Goal: Task Accomplishment & Management: Manage account settings

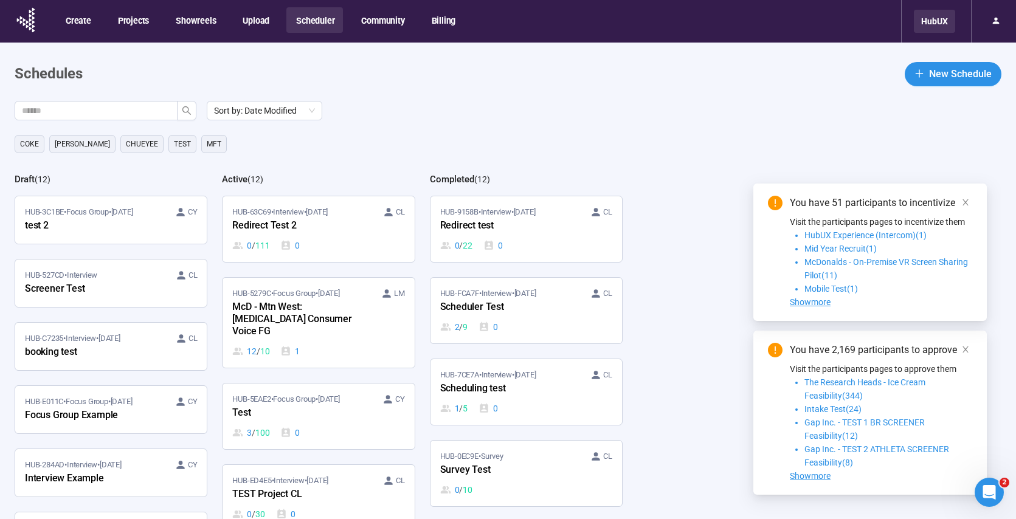
click at [938, 23] on div "HubUX" at bounding box center [934, 21] width 41 height 23
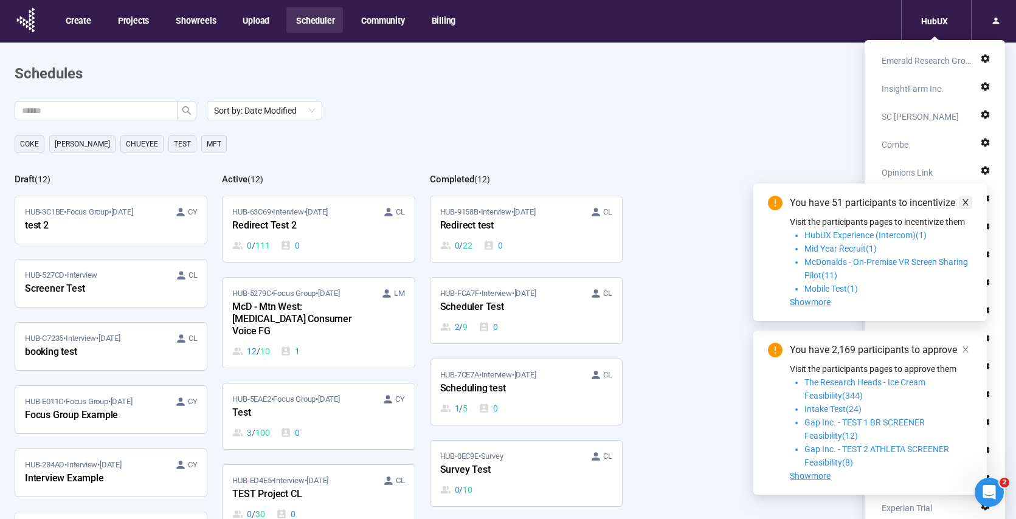
click at [967, 199] on icon "close" at bounding box center [965, 202] width 9 height 9
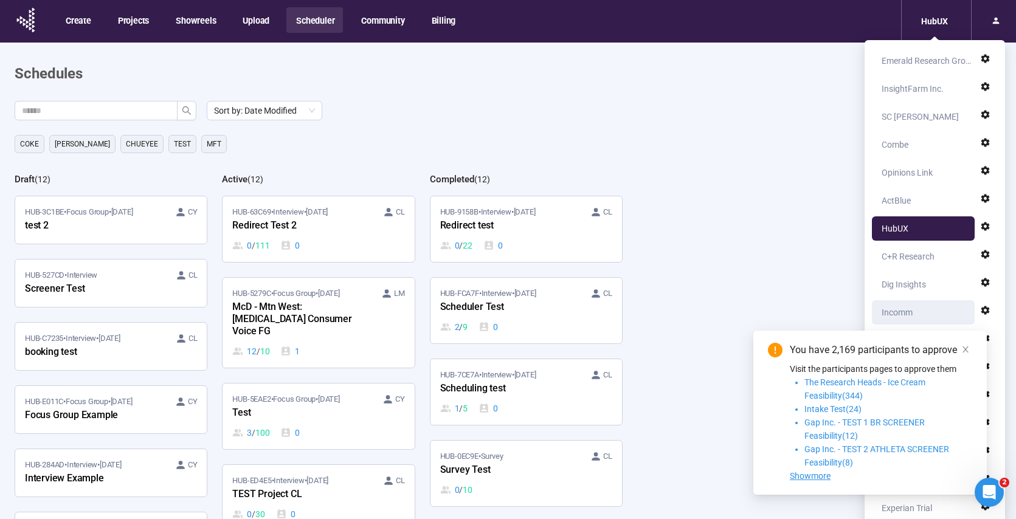
click at [895, 312] on div "Incomm" at bounding box center [897, 312] width 31 height 24
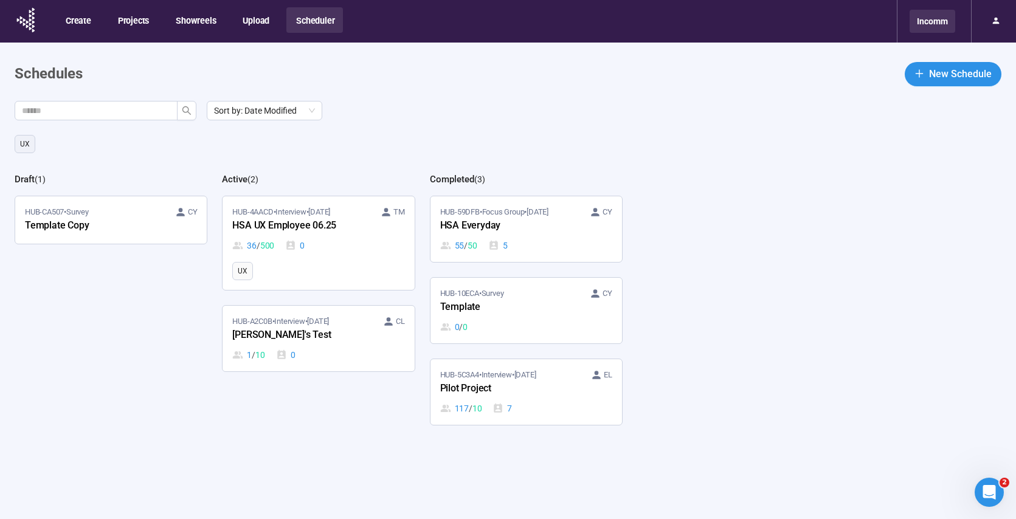
click at [929, 22] on div "Incomm" at bounding box center [932, 21] width 46 height 23
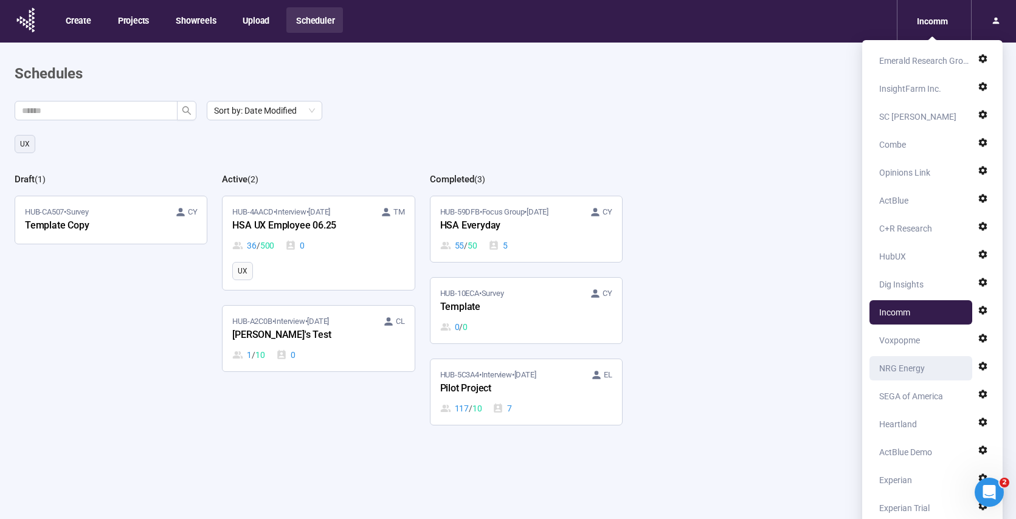
click at [896, 370] on div "NRG Energy" at bounding box center [902, 368] width 46 height 24
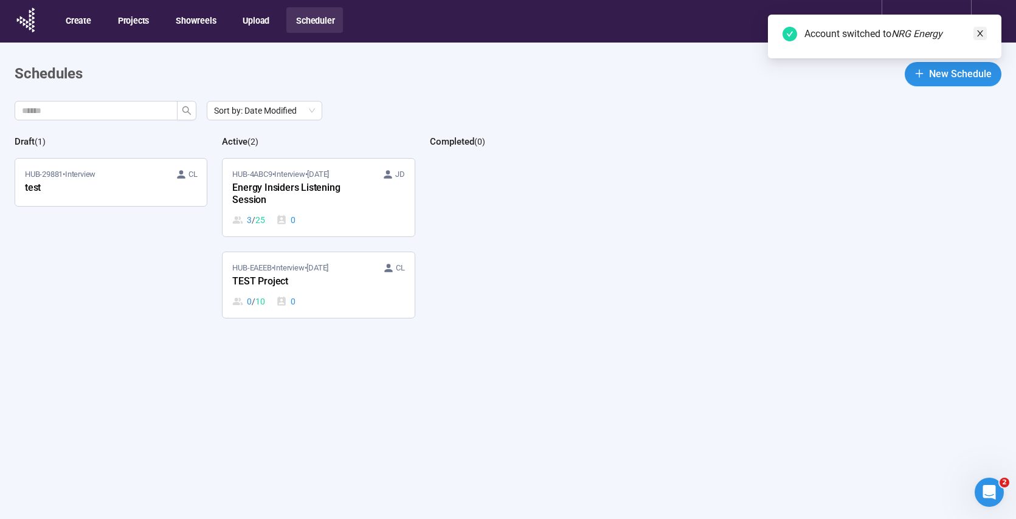
click at [981, 30] on icon "close" at bounding box center [980, 33] width 9 height 9
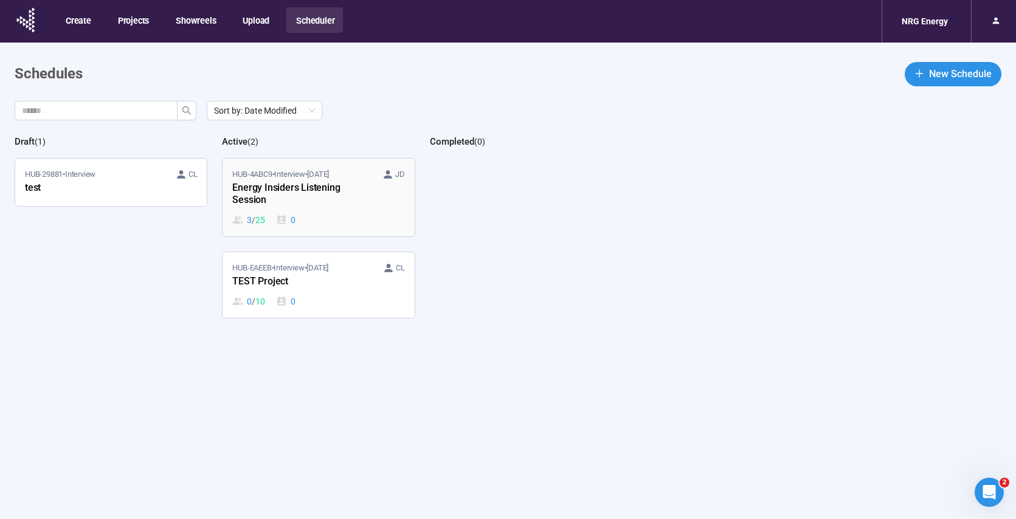
click at [333, 210] on div "HUB-4ABC9 • Interview • [DATE] JD Energy Insiders Listening Session 3 / 25 0" at bounding box center [318, 197] width 172 height 58
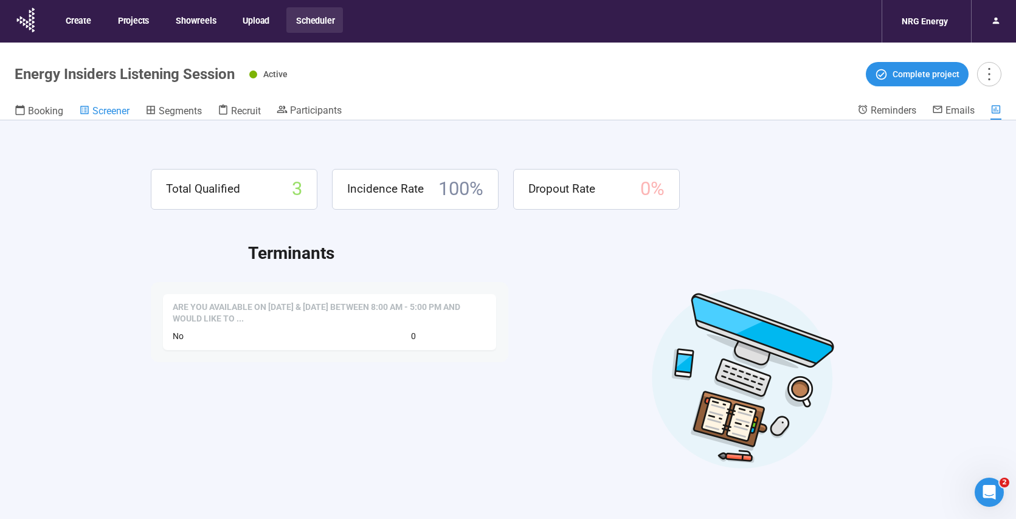
click at [112, 108] on span "Screener" at bounding box center [110, 111] width 37 height 12
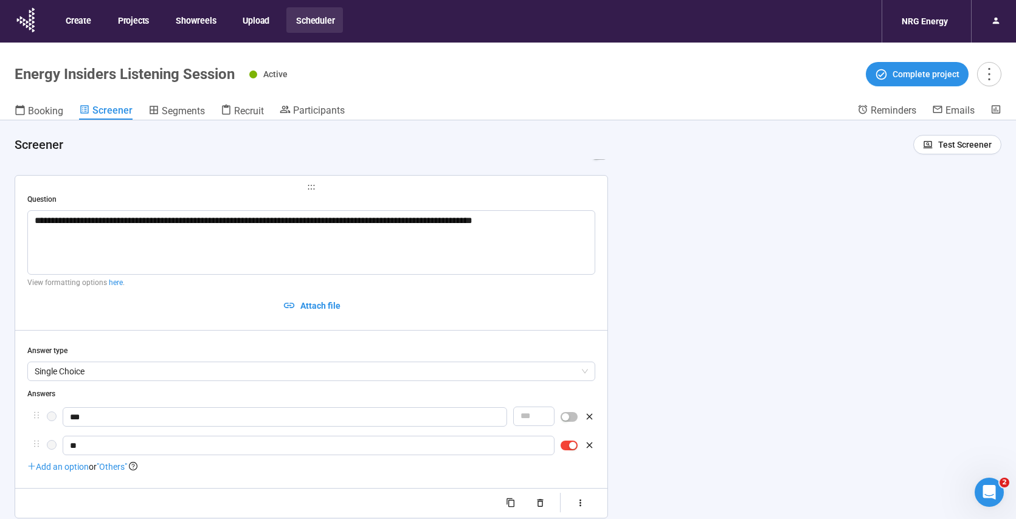
scroll to position [227, 0]
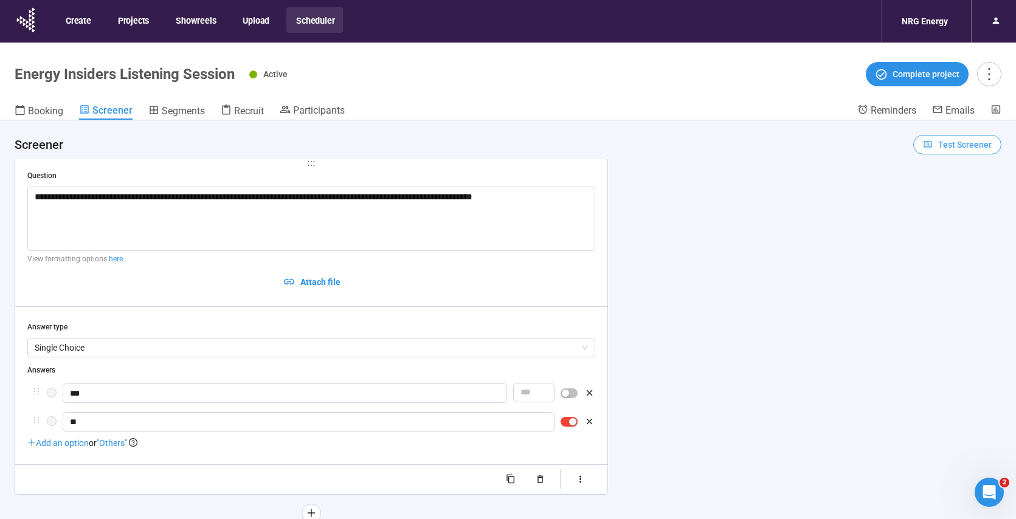
click at [953, 147] on span "Test Screener" at bounding box center [964, 144] width 53 height 13
click at [942, 208] on link "Test screener" at bounding box center [940, 208] width 50 height 10
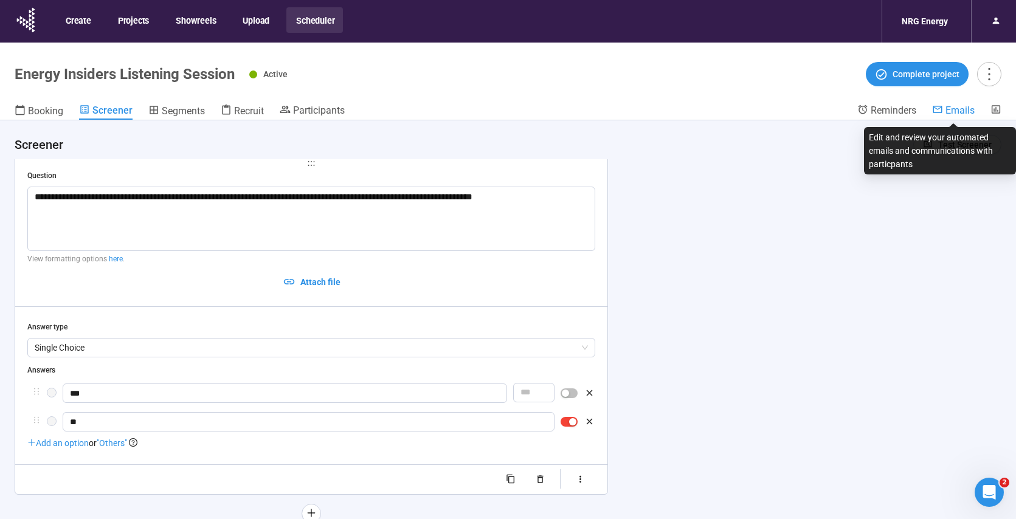
click at [965, 110] on span "Emails" at bounding box center [959, 111] width 29 height 12
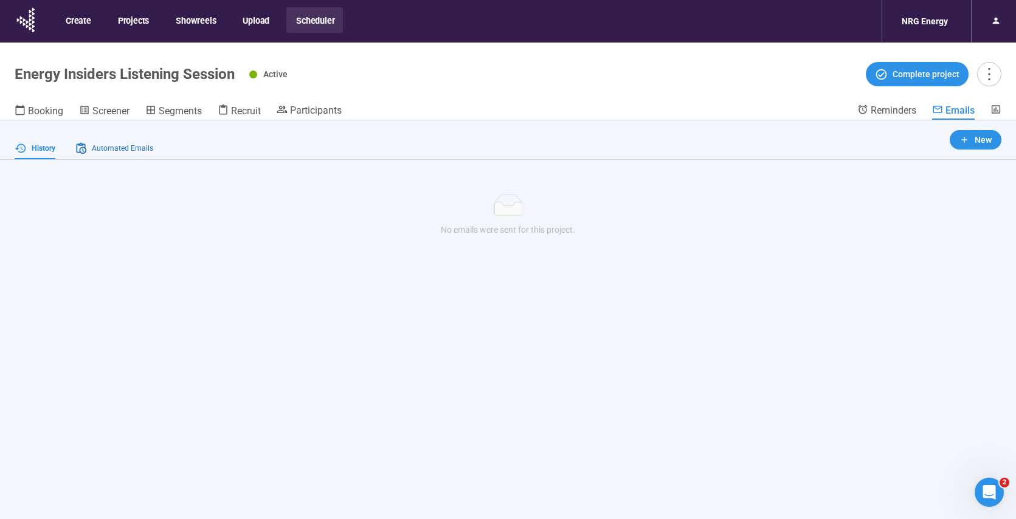
click at [134, 153] on span "Automated Emails" at bounding box center [122, 149] width 61 height 12
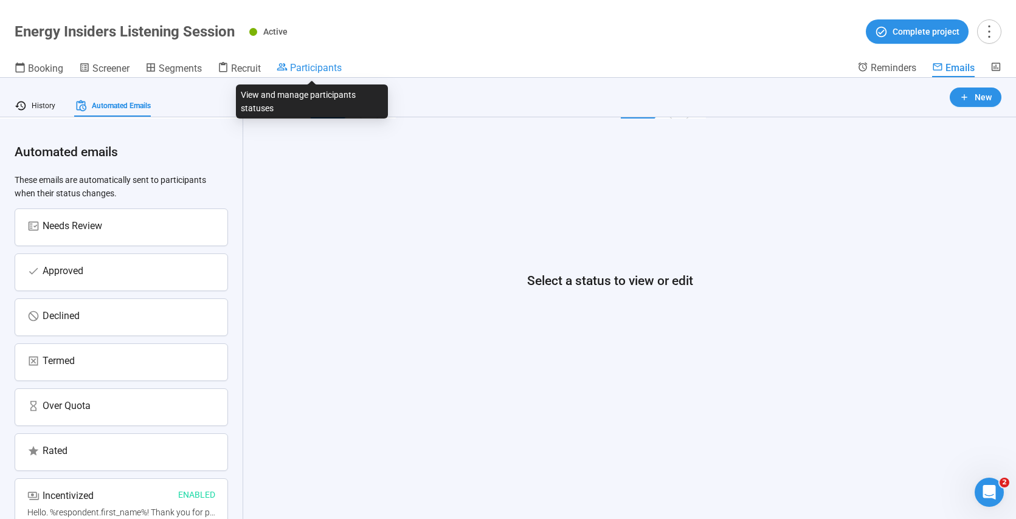
click at [328, 67] on span "Participants" at bounding box center [316, 68] width 52 height 12
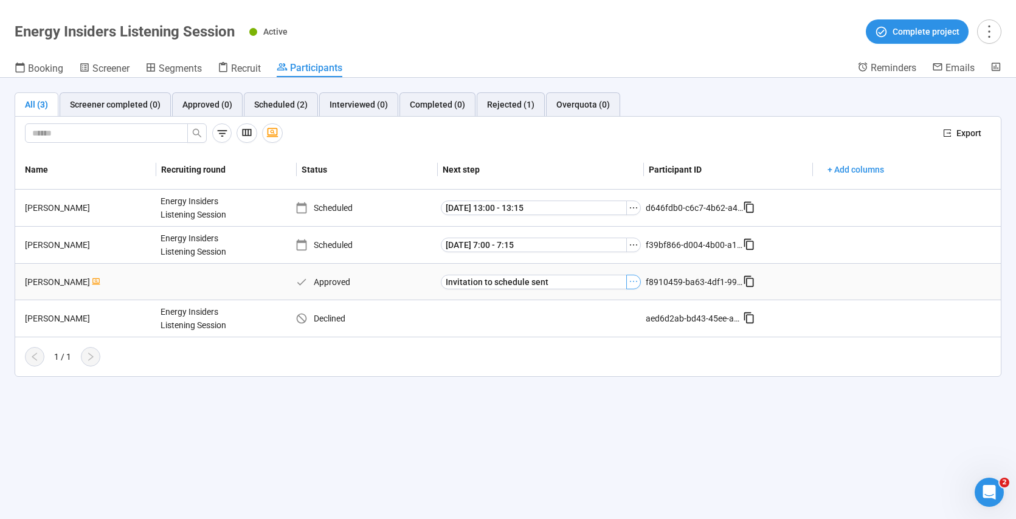
click at [630, 279] on icon "ellipsis" at bounding box center [634, 282] width 10 height 10
click at [598, 340] on span "Decline participant" at bounding box center [614, 342] width 122 height 13
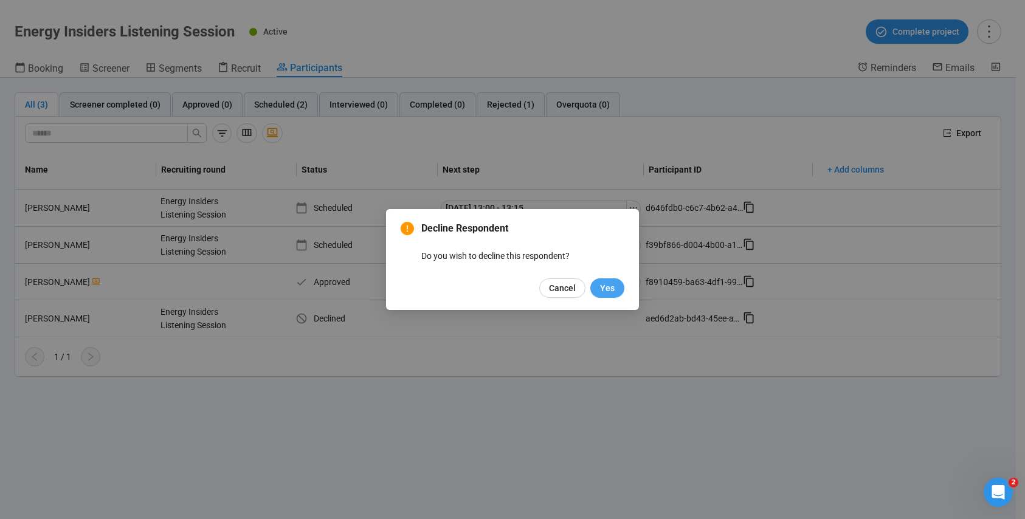
click at [609, 285] on span "Yes" at bounding box center [607, 287] width 15 height 13
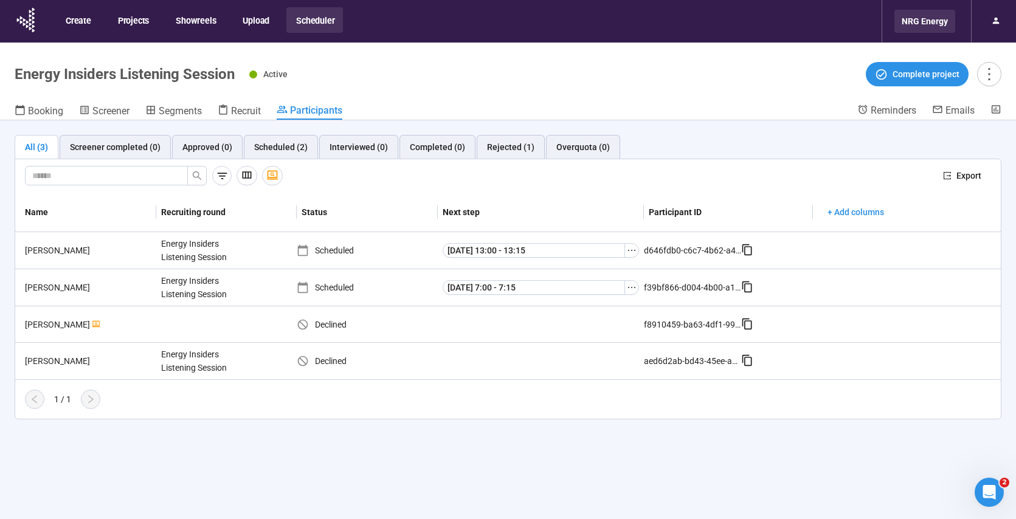
click at [916, 22] on div "NRG Energy" at bounding box center [924, 21] width 61 height 23
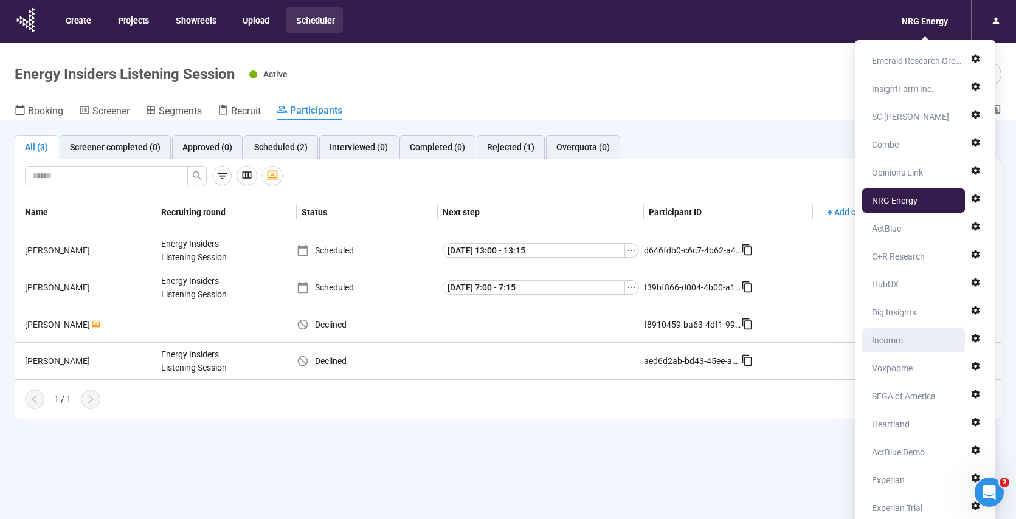
click at [886, 342] on div "Incomm" at bounding box center [887, 340] width 31 height 24
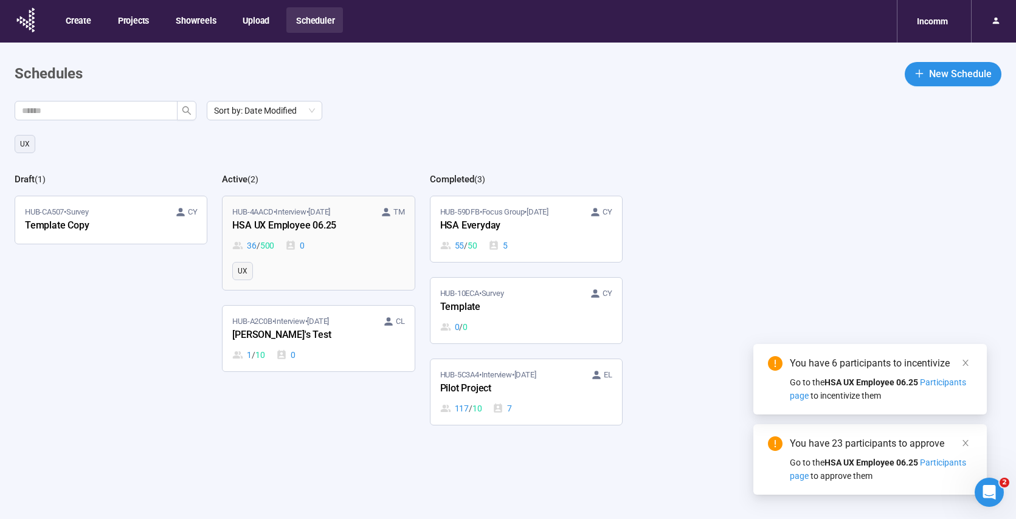
click at [364, 261] on link "HUB-4AACD • Interview • [DATE] TM HSA UX Employee 06.25 36 / 500 0 UX" at bounding box center [319, 243] width 192 height 94
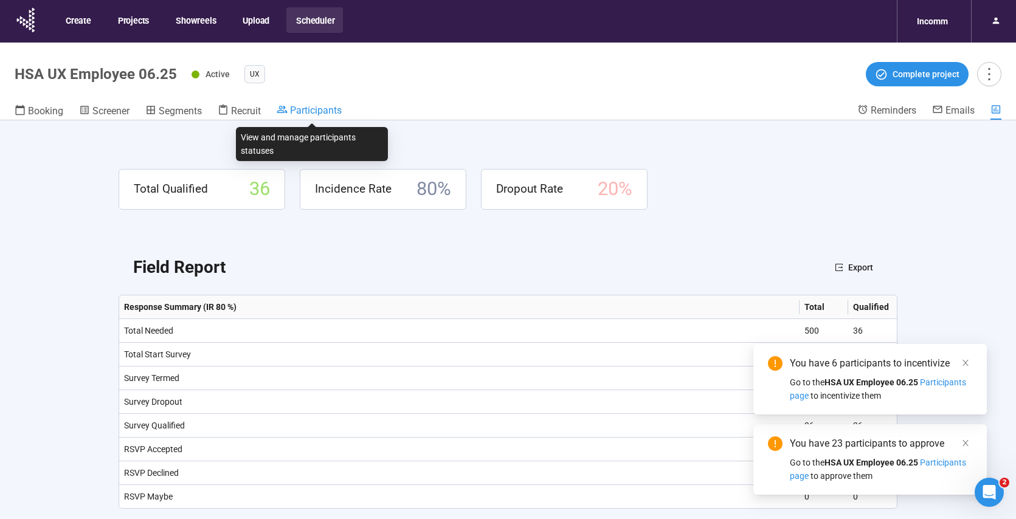
click at [314, 110] on span "Participants" at bounding box center [316, 111] width 52 height 12
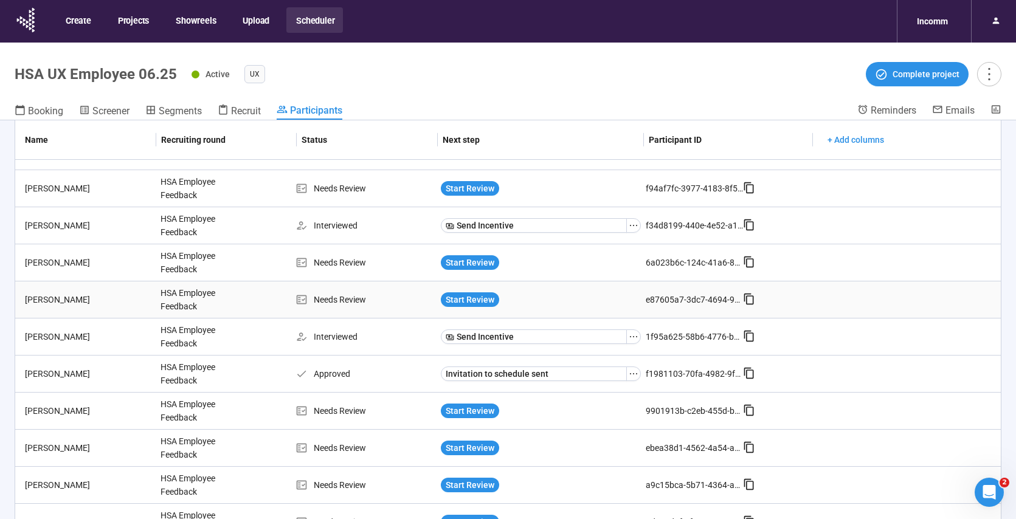
scroll to position [247, 0]
click at [630, 374] on icon "ellipsis" at bounding box center [634, 373] width 10 height 10
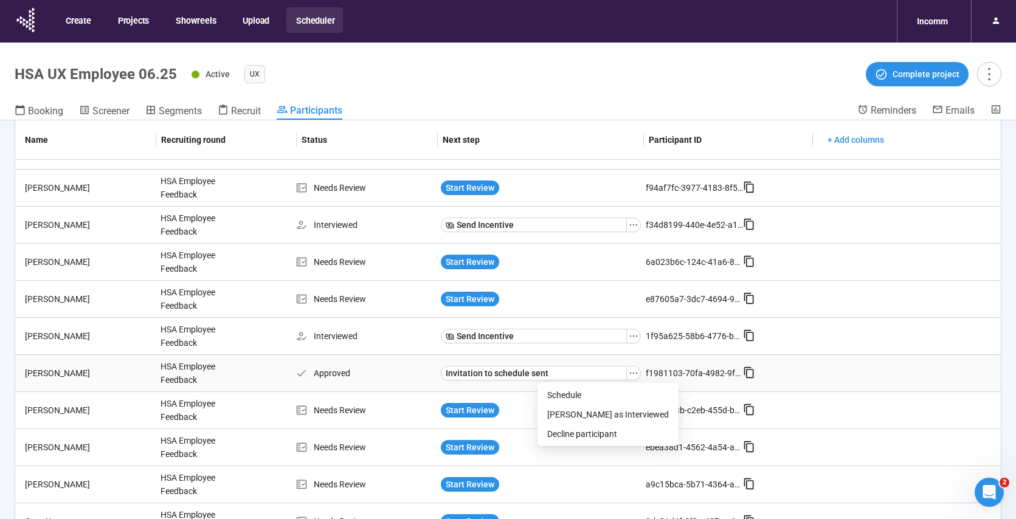
click at [401, 377] on div "Approved" at bounding box center [365, 373] width 140 height 13
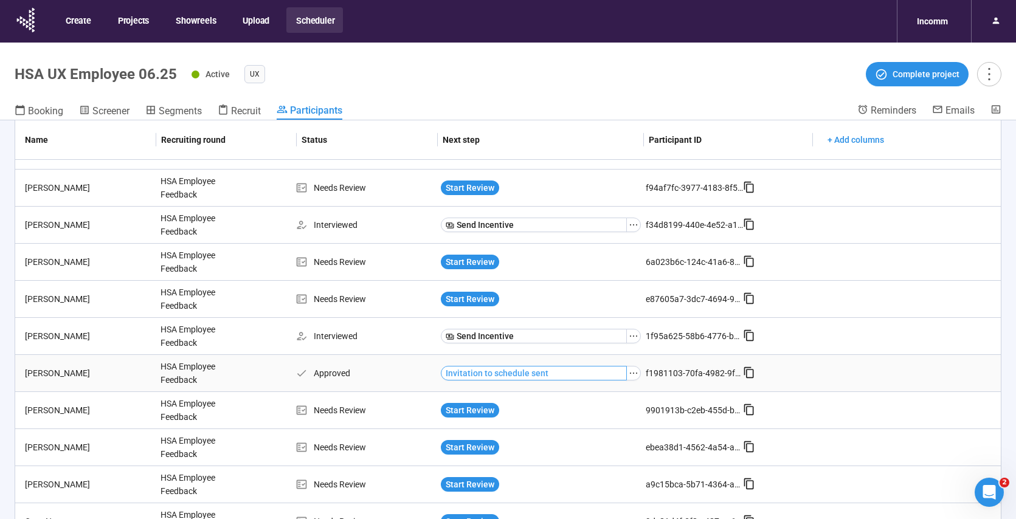
click at [487, 374] on span "Invitation to schedule sent" at bounding box center [497, 373] width 103 height 13
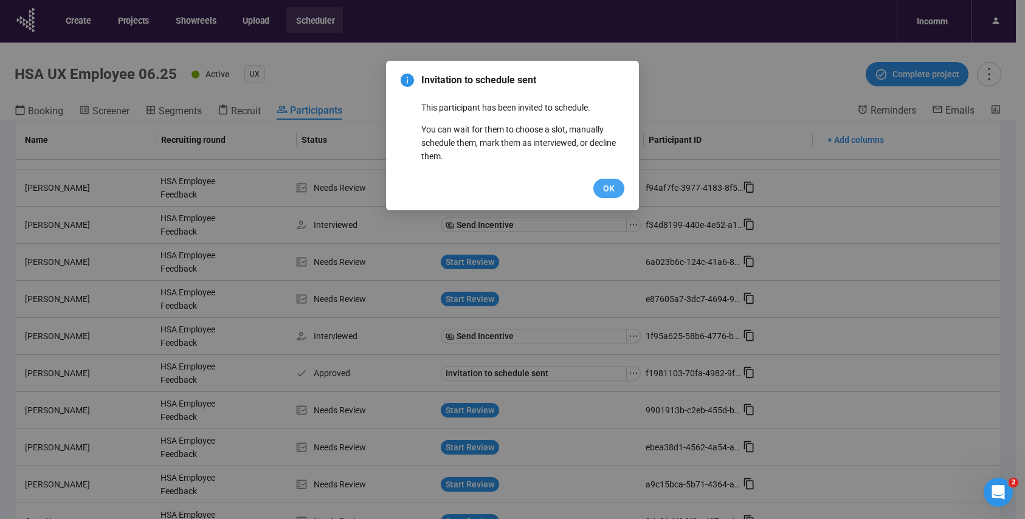
click at [606, 188] on span "OK" at bounding box center [609, 188] width 12 height 13
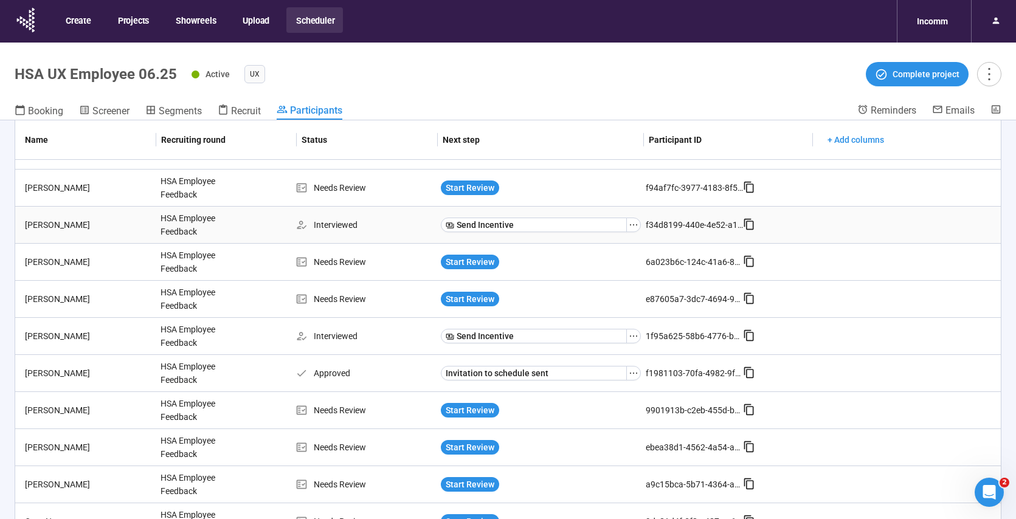
scroll to position [245, 0]
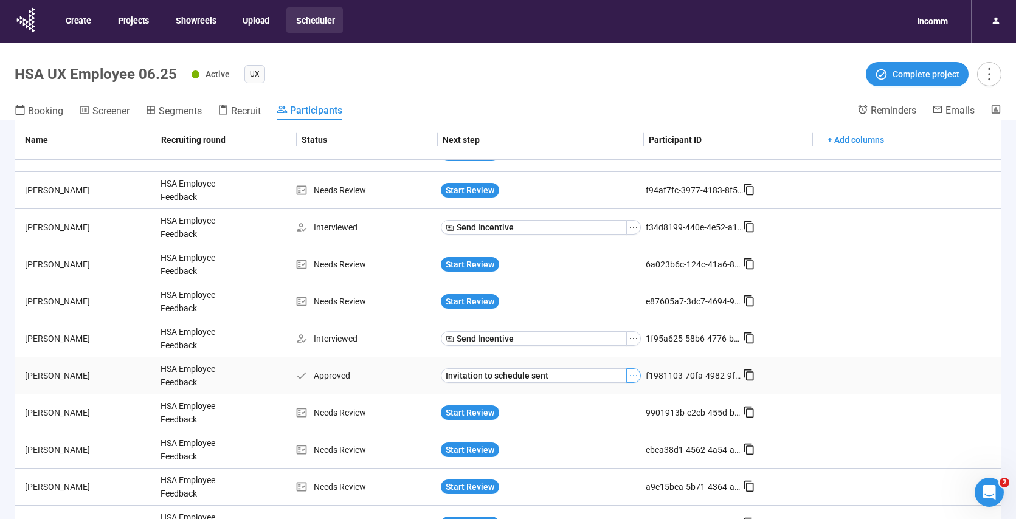
click at [629, 378] on icon "ellipsis" at bounding box center [634, 376] width 10 height 10
click at [593, 393] on span "Schedule" at bounding box center [608, 397] width 122 height 13
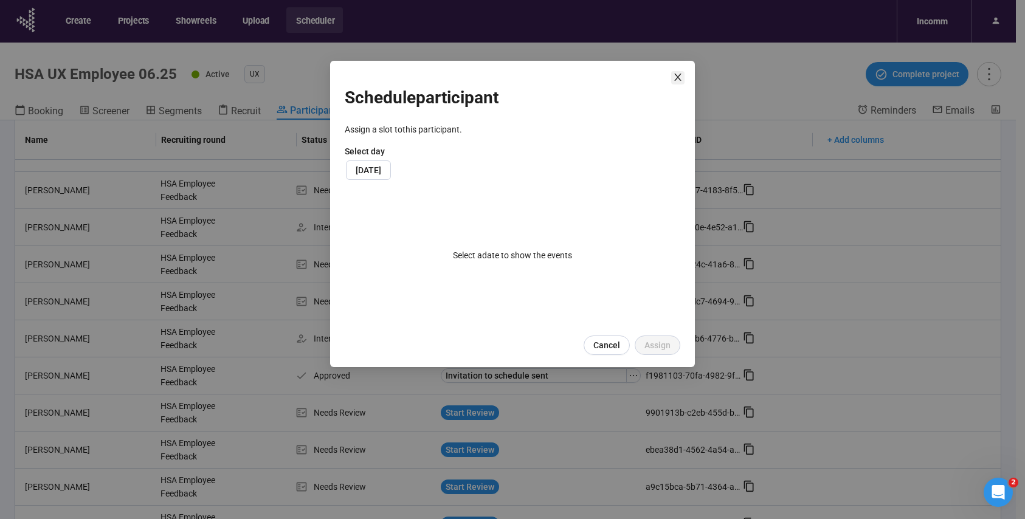
click at [678, 83] on span "Close" at bounding box center [677, 77] width 13 height 13
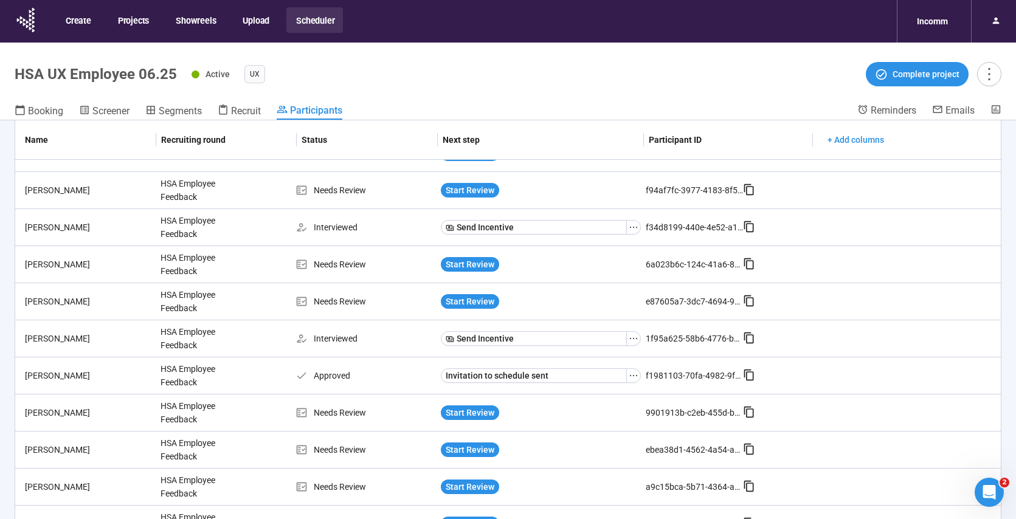
click at [491, 89] on header "HSA UX Employee 06.25 Active UX Complete project Booking Screener Segments Recr…" at bounding box center [508, 82] width 1016 height 78
click at [631, 377] on button "button" at bounding box center [633, 375] width 15 height 15
click at [623, 53] on header "HSA UX Employee 06.25 Active UX Complete project Booking Screener Segments Recr…" at bounding box center [508, 82] width 1016 height 78
click at [590, 101] on header "HSA UX Employee 06.25 Active UX Complete project Booking Screener Segments Recr…" at bounding box center [508, 82] width 1016 height 78
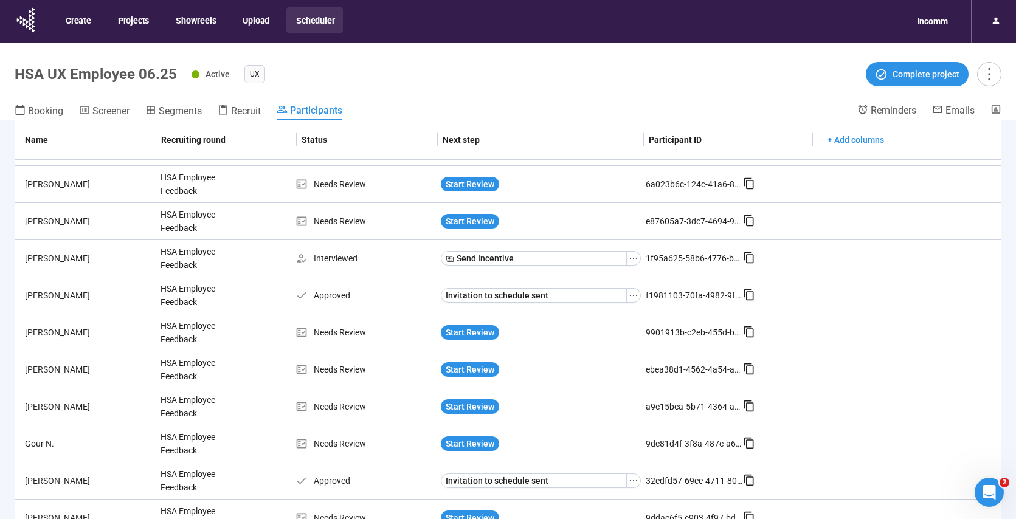
scroll to position [0, 0]
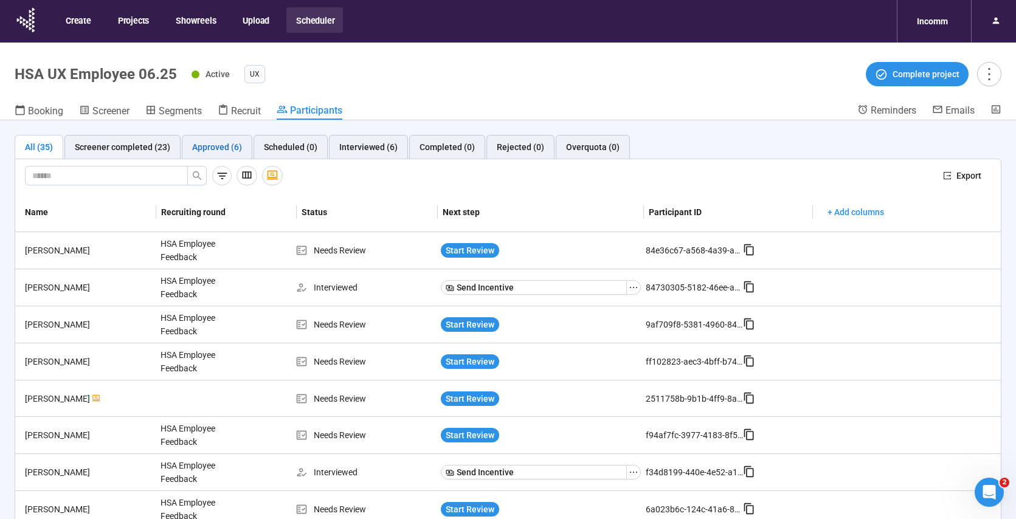
click at [210, 147] on div "Approved (6)" at bounding box center [217, 146] width 50 height 13
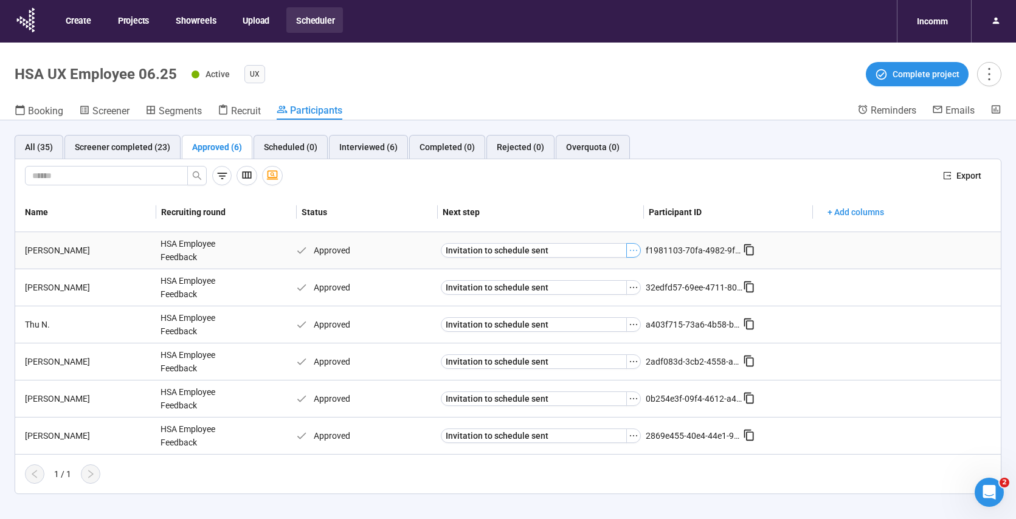
click at [632, 253] on icon "ellipsis" at bounding box center [634, 251] width 10 height 10
click at [694, 95] on header "HSA UX Employee 06.25 Active UX Complete project Booking Screener Segments Recr…" at bounding box center [508, 82] width 1016 height 78
